Goal: Find contact information: Obtain details needed to contact an individual or organization

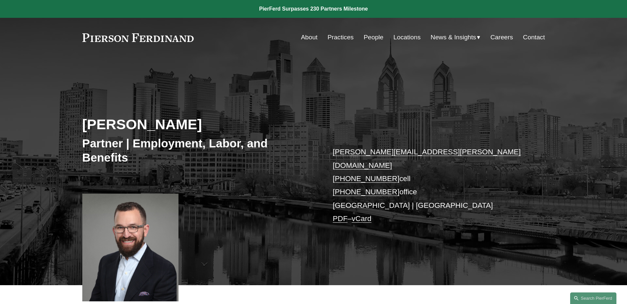
drag, startPoint x: 370, startPoint y: 165, endPoint x: 271, endPoint y: 199, distance: 105.2
click at [271, 199] on div "[PERSON_NAME] Partner | Employment, Labor, and Benefits [PERSON_NAME][EMAIL_ADD…" at bounding box center [313, 180] width 627 height 209
click at [344, 215] on link "PDF" at bounding box center [340, 219] width 15 height 8
click at [415, 39] on link "Locations" at bounding box center [406, 37] width 27 height 13
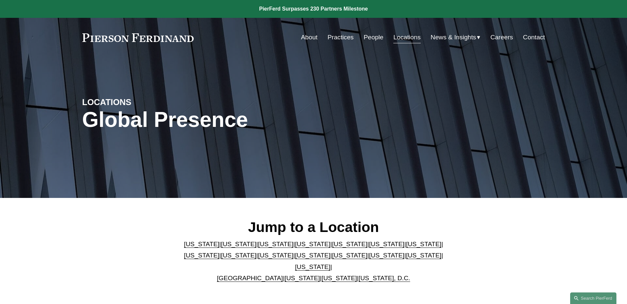
click at [244, 262] on p "Arizona | California | Colorado | Delaware | Florida | Georgia | Illinois | Mas…" at bounding box center [314, 262] width 270 height 46
click at [258, 259] on link "[US_STATE]" at bounding box center [275, 255] width 35 height 7
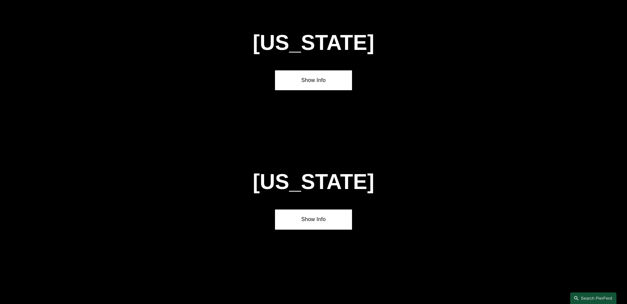
scroll to position [1553, 0]
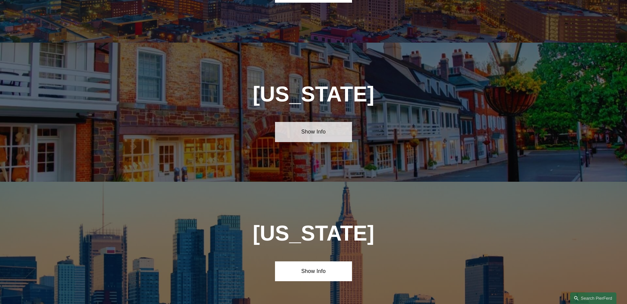
click at [324, 122] on link "Show Info" at bounding box center [313, 132] width 77 height 20
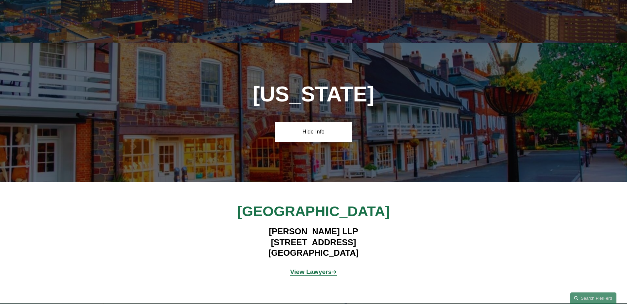
drag, startPoint x: 253, startPoint y: 198, endPoint x: 373, endPoint y: 209, distance: 120.5
click at [373, 226] on h4 "Pierson Ferdinand LLP 100 Overlook Center, 2nd Floor Princeton, NJ 08540" at bounding box center [313, 242] width 193 height 32
drag, startPoint x: 373, startPoint y: 209, endPoint x: 336, endPoint y: 203, distance: 37.7
copy h4 "100 Overlook Center, 2nd Floor Princeton, NJ 08540"
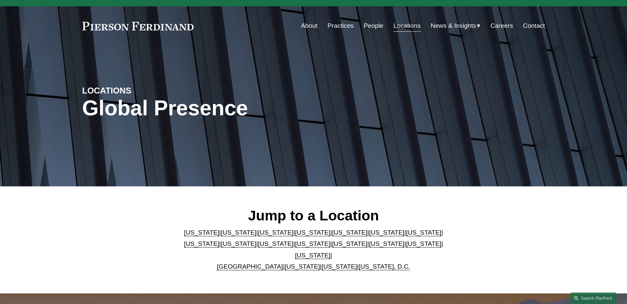
scroll to position [0, 0]
